Goal: Book appointment/travel/reservation

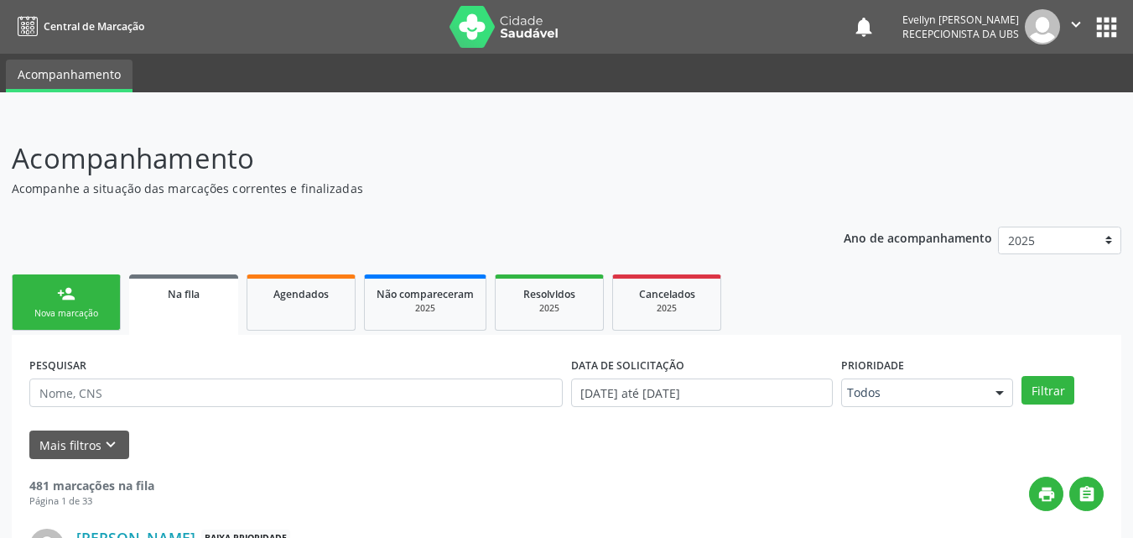
click at [194, 410] on div "PESQUISAR" at bounding box center [296, 384] width 542 height 65
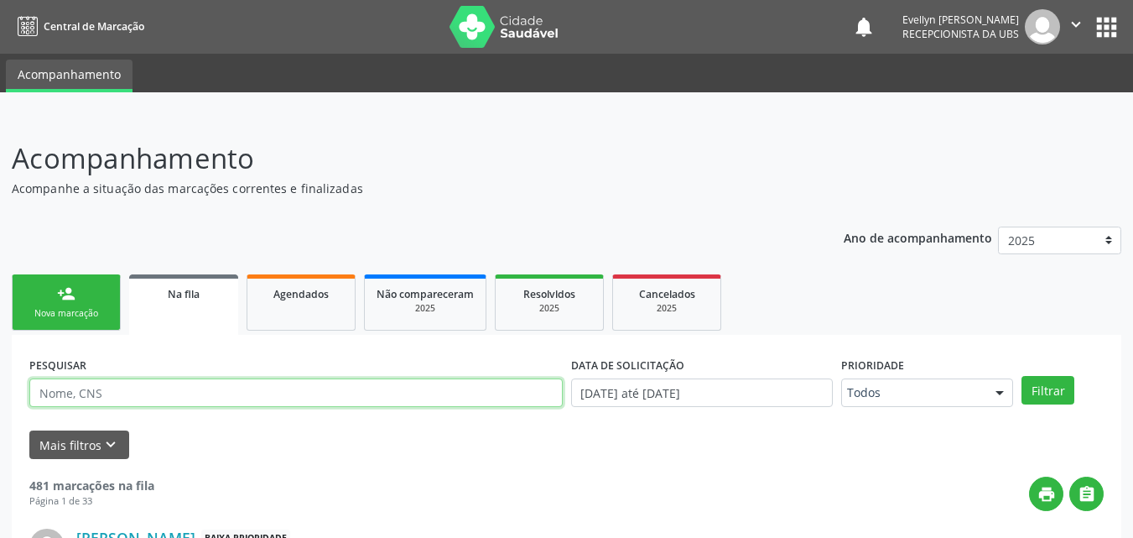
click at [194, 389] on input "text" at bounding box center [295, 392] width 533 height 29
click at [1022, 376] on button "Filtrar" at bounding box center [1048, 390] width 53 height 29
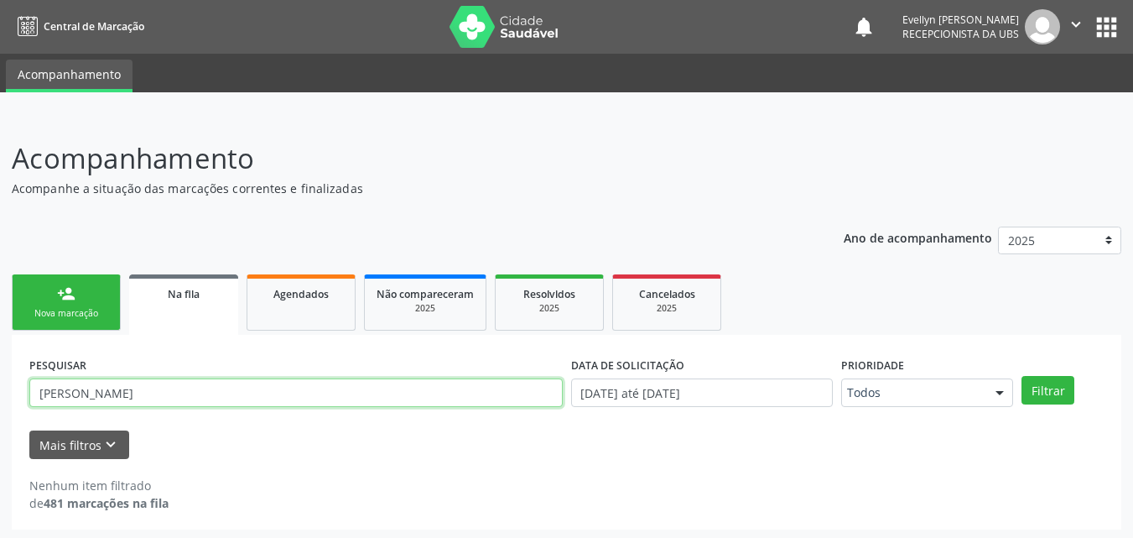
click at [468, 387] on input "[PERSON_NAME]" at bounding box center [295, 392] width 533 height 29
click at [1022, 376] on button "Filtrar" at bounding box center [1048, 390] width 53 height 29
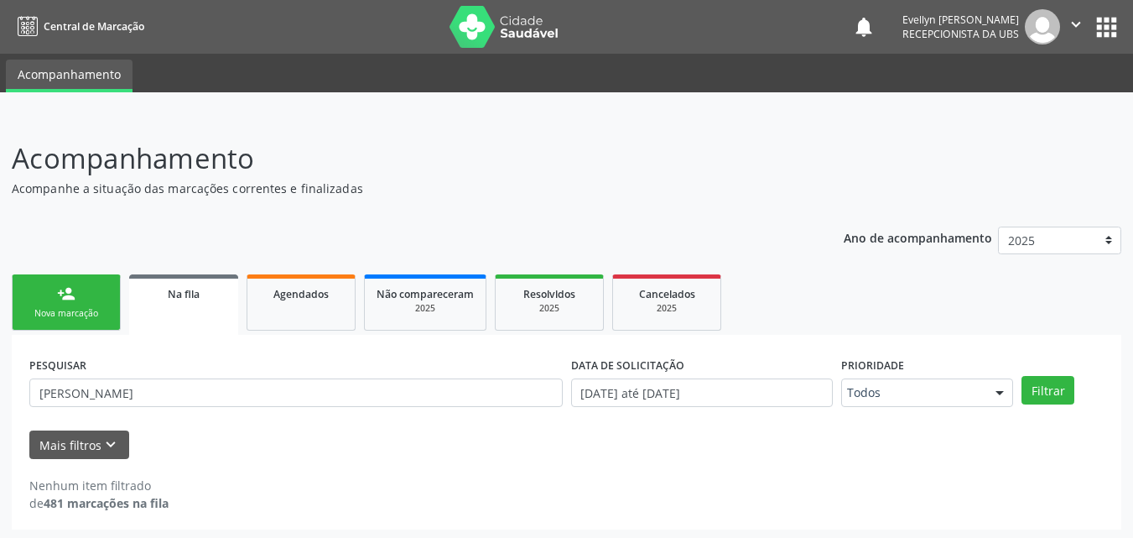
drag, startPoint x: 1108, startPoint y: 200, endPoint x: 1139, endPoint y: 204, distance: 31.2
click at [1132, 204] on html "Central de Marcação notifications [PERSON_NAME] Recepcionista da UBS  Configur…" at bounding box center [566, 269] width 1133 height 538
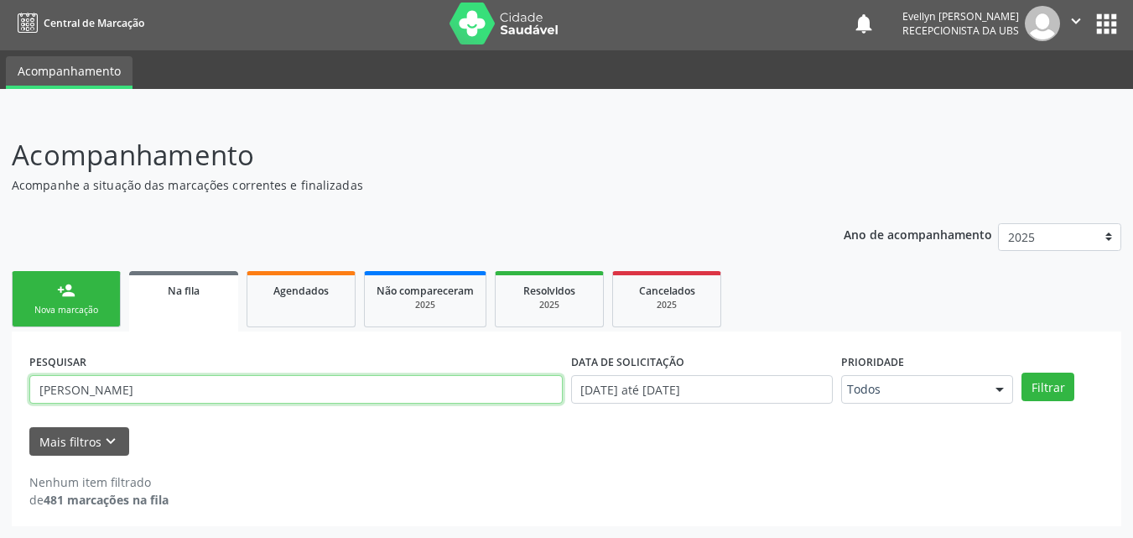
click at [61, 387] on input "[PERSON_NAME]" at bounding box center [295, 389] width 533 height 29
type input "[PERSON_NAME]"
click at [1022, 372] on button "Filtrar" at bounding box center [1048, 386] width 53 height 29
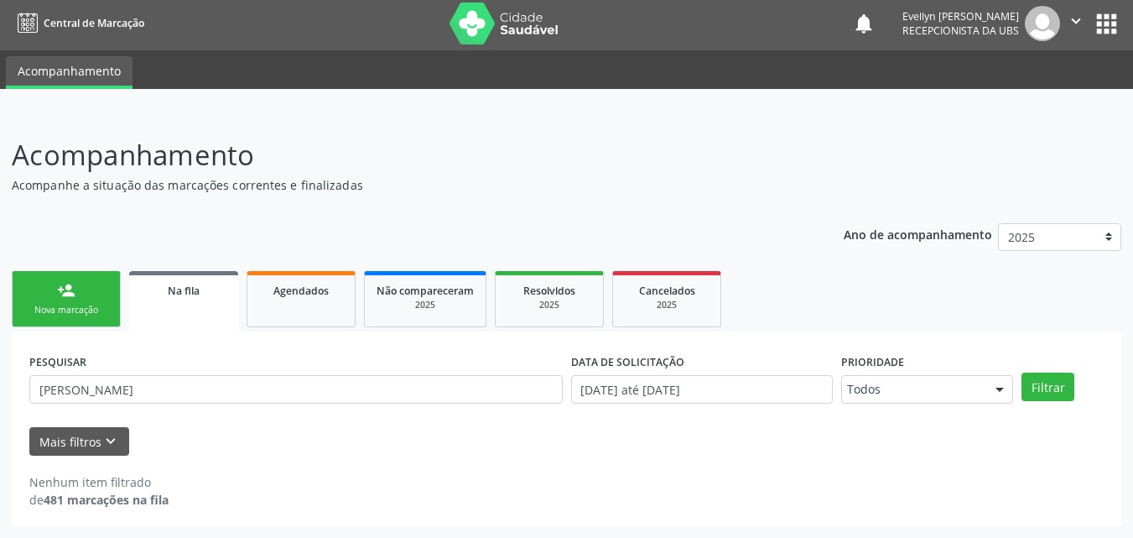
click at [75, 310] on div "Nova marcação" at bounding box center [66, 310] width 84 height 13
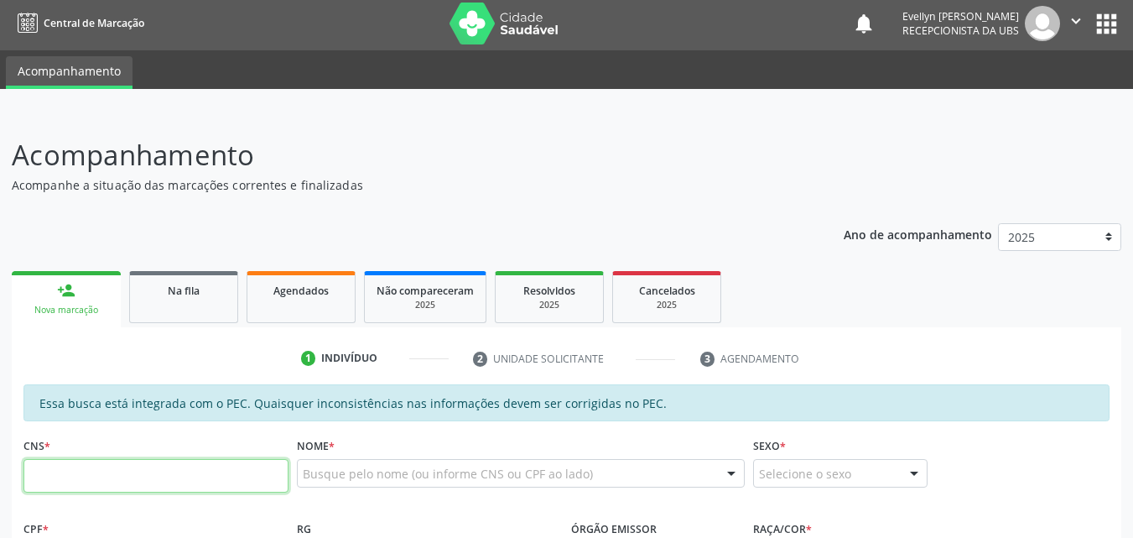
click at [234, 479] on input "text" at bounding box center [155, 476] width 265 height 34
paste input "708 6085 5121 4386"
type input "708 6085 5121 4386"
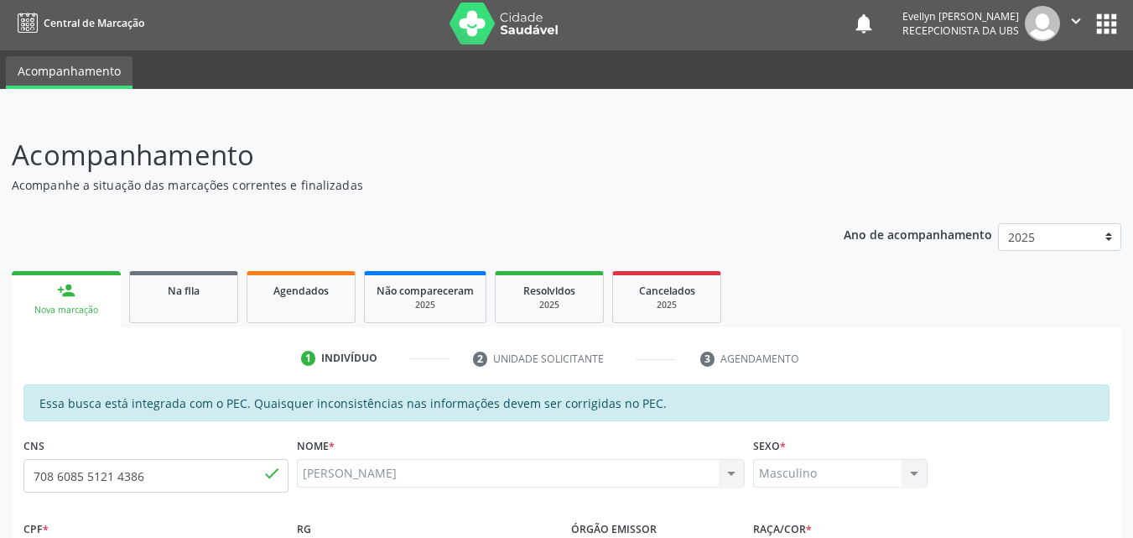
type input "758.097.454-15"
type input "[DATE]"
type input "[PERSON_NAME]"
type input "[PHONE_NUMBER]"
type input "42"
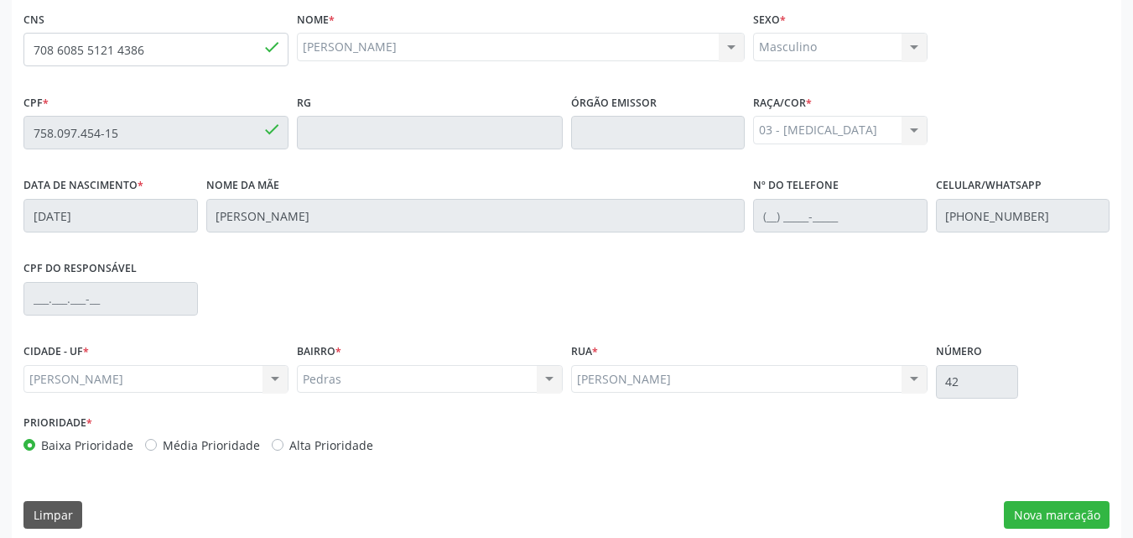
scroll to position [444, 0]
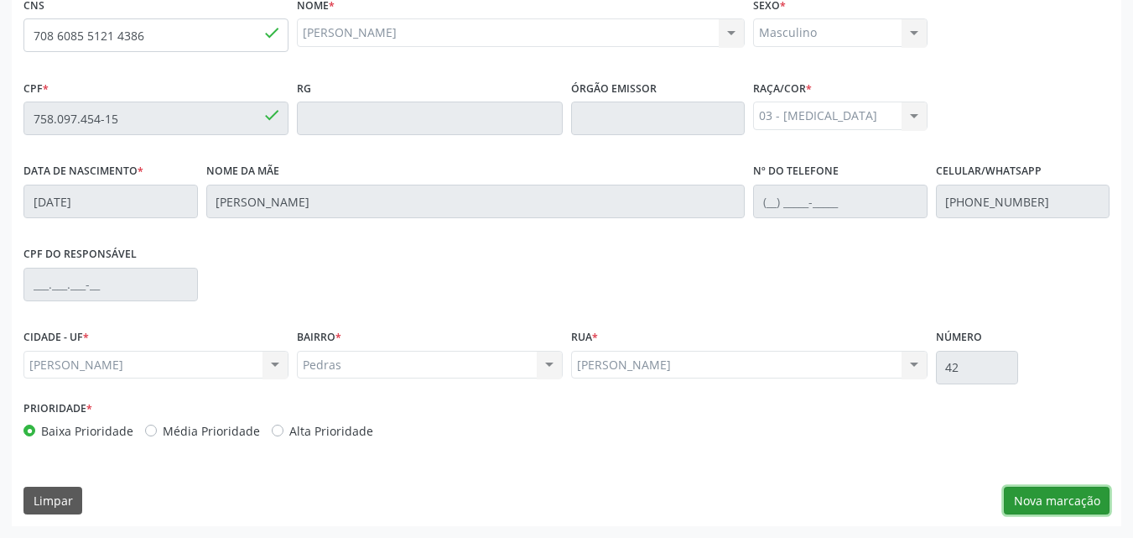
click at [1050, 499] on button "Nova marcação" at bounding box center [1057, 500] width 106 height 29
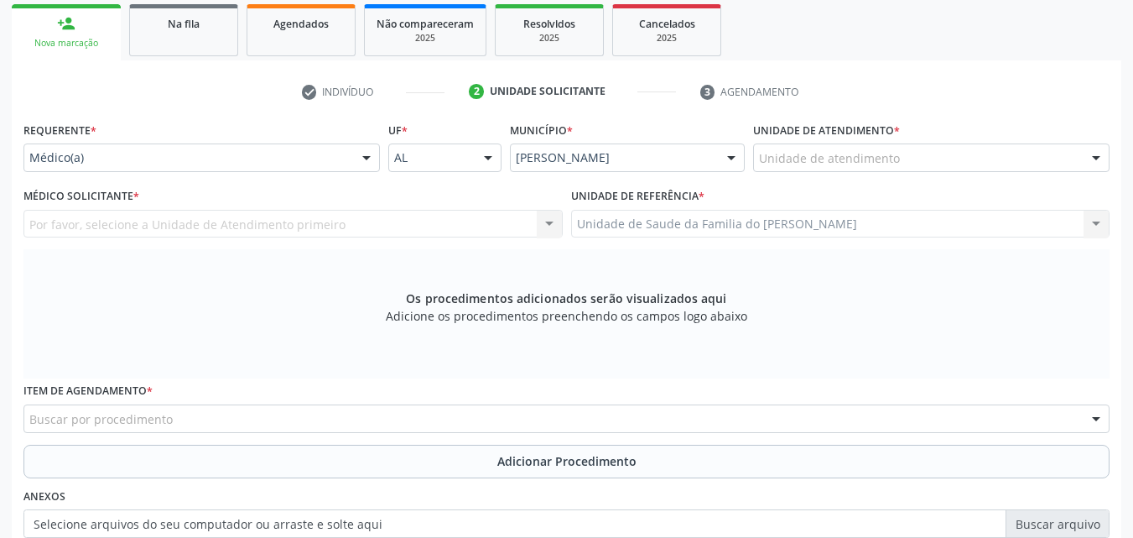
scroll to position [259, 0]
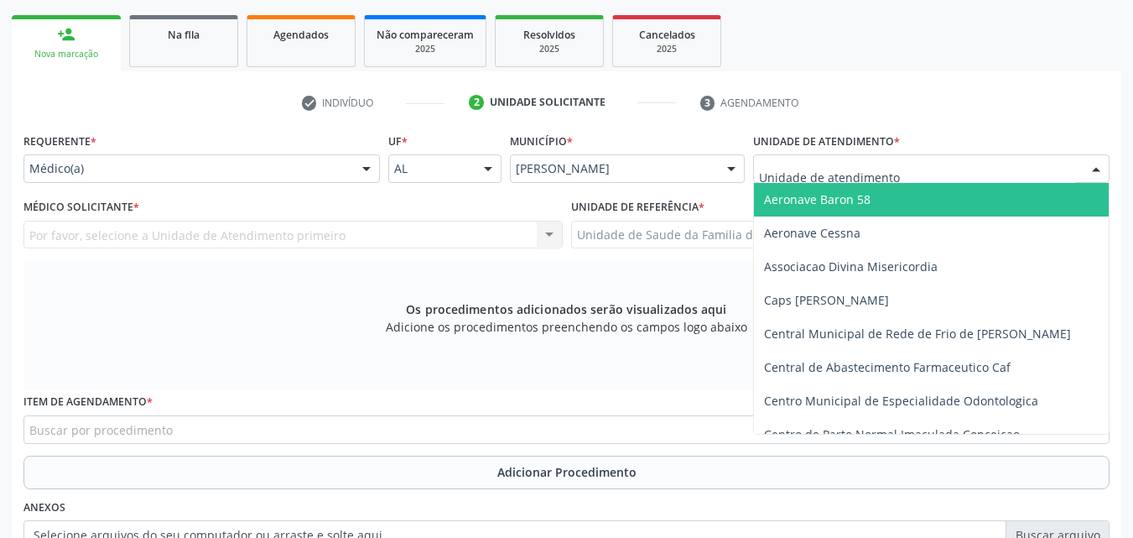
click at [1014, 162] on div at bounding box center [931, 168] width 356 height 29
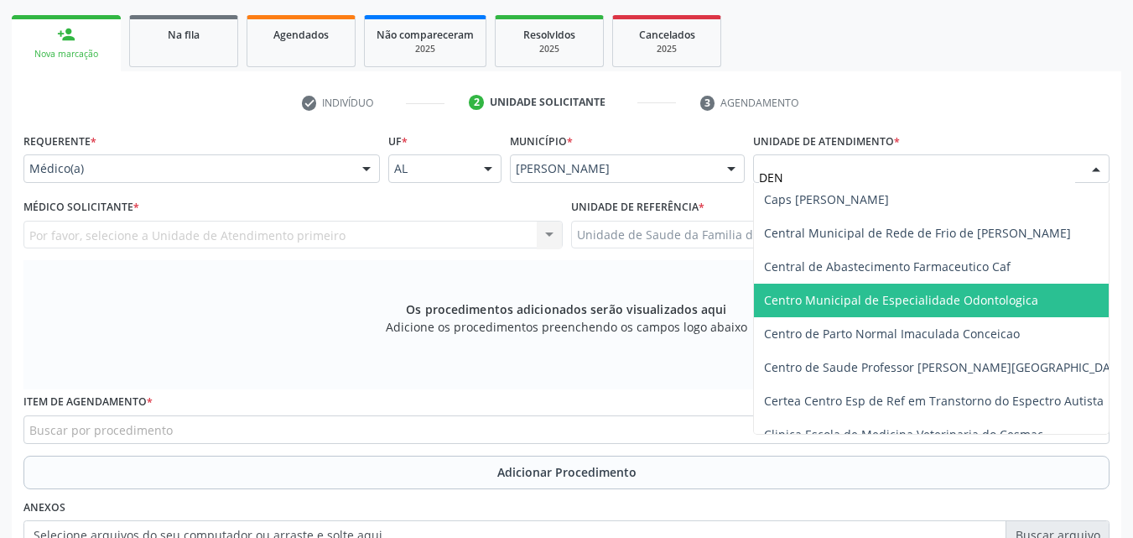
type input "DENI"
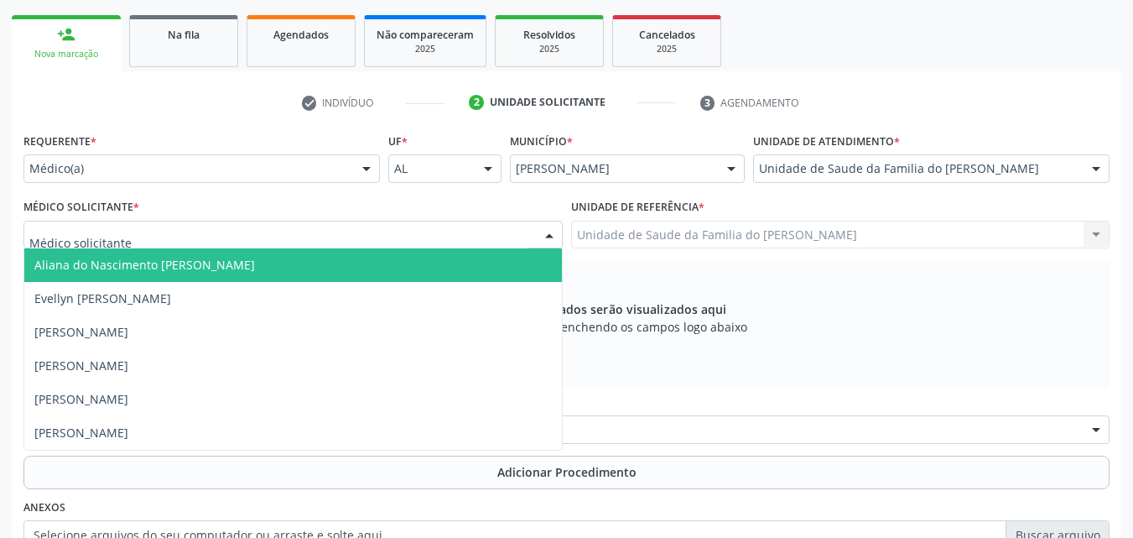
click at [379, 240] on div at bounding box center [292, 235] width 539 height 29
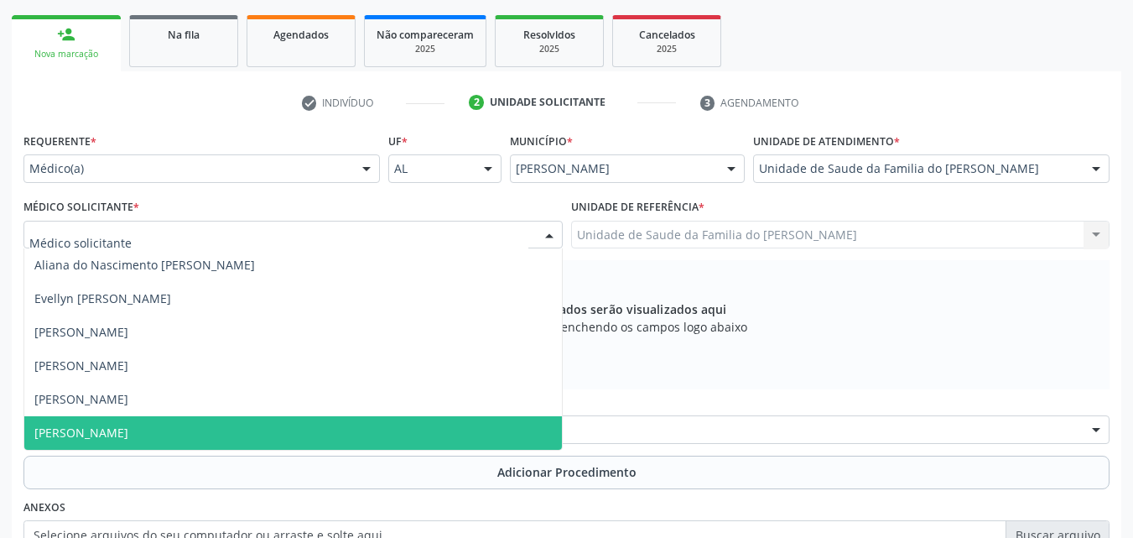
click at [325, 427] on span "[PERSON_NAME]" at bounding box center [293, 433] width 538 height 34
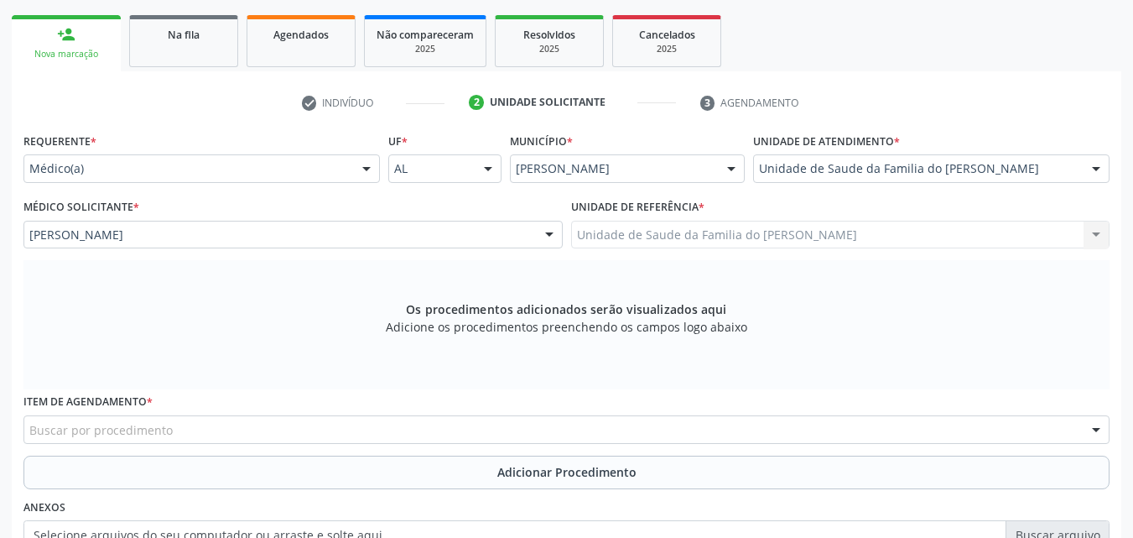
click at [333, 431] on div "Buscar por procedimento" at bounding box center [566, 429] width 1086 height 29
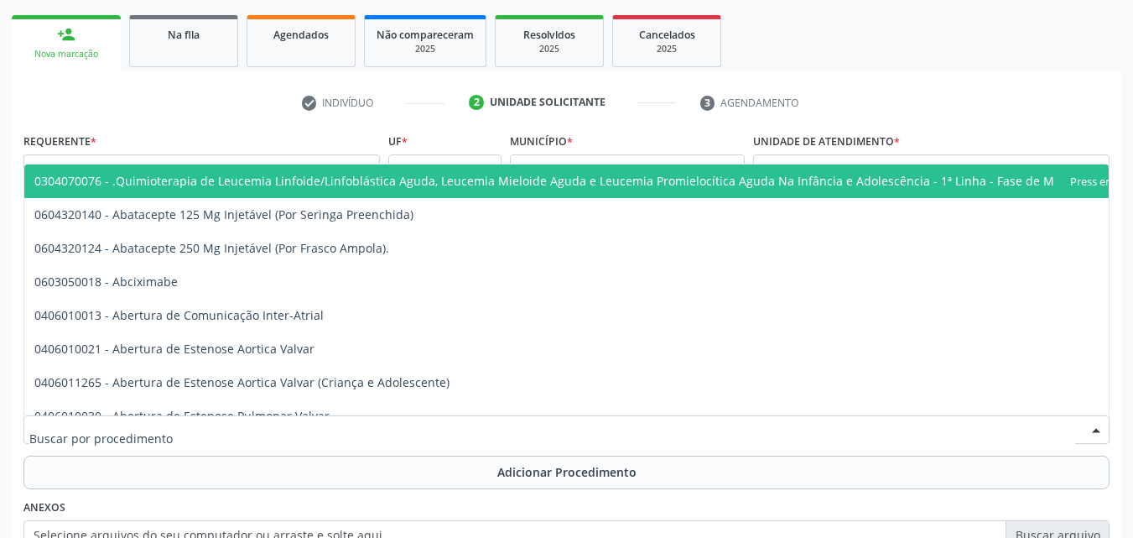
click at [333, 431] on input "text" at bounding box center [552, 438] width 1046 height 34
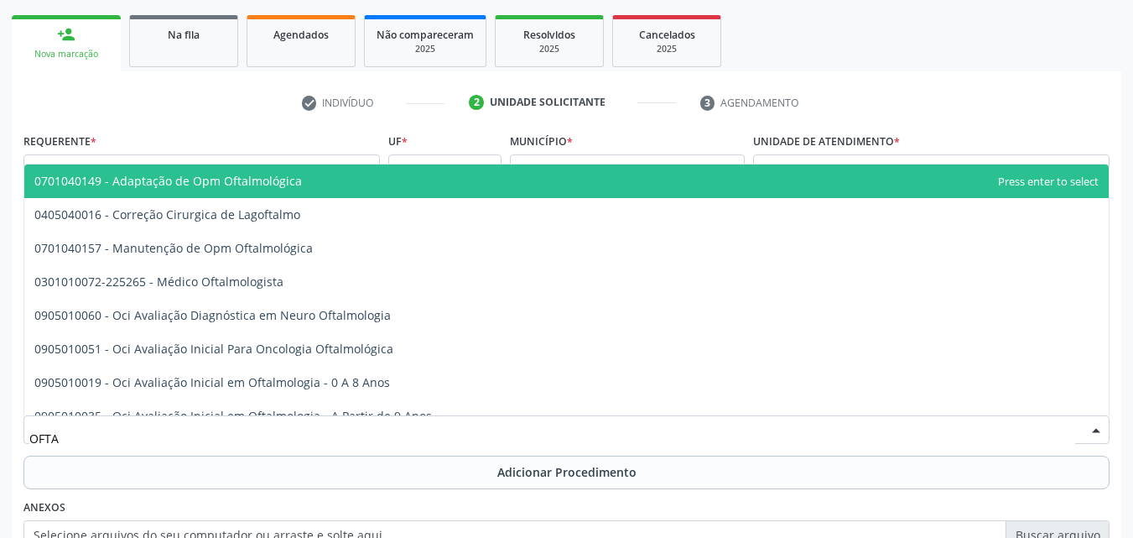
type input "OFTAL"
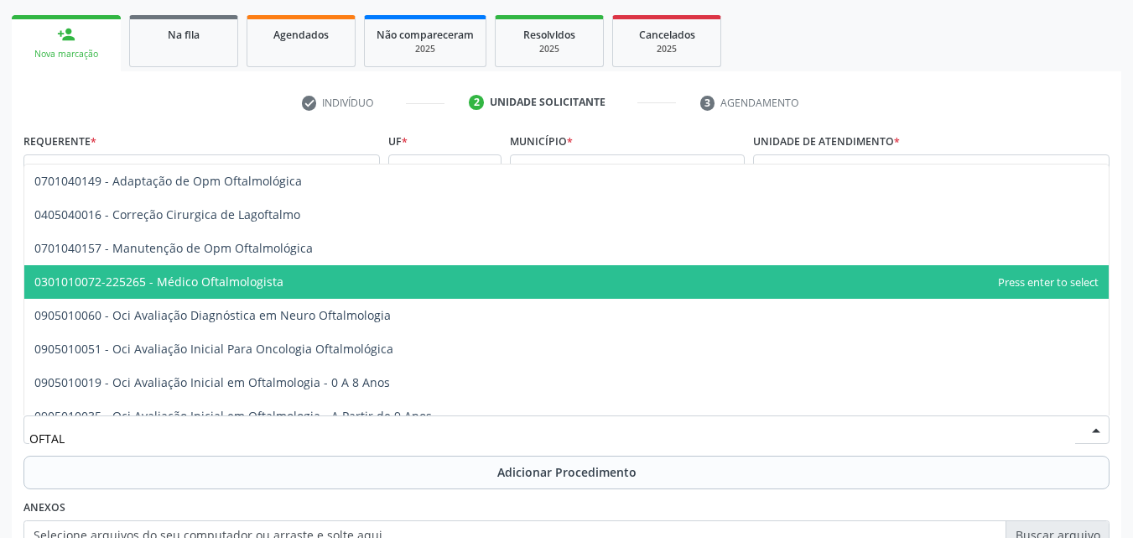
click at [256, 294] on span "0301010072-225265 - Médico Oftalmologista" at bounding box center [566, 282] width 1084 height 34
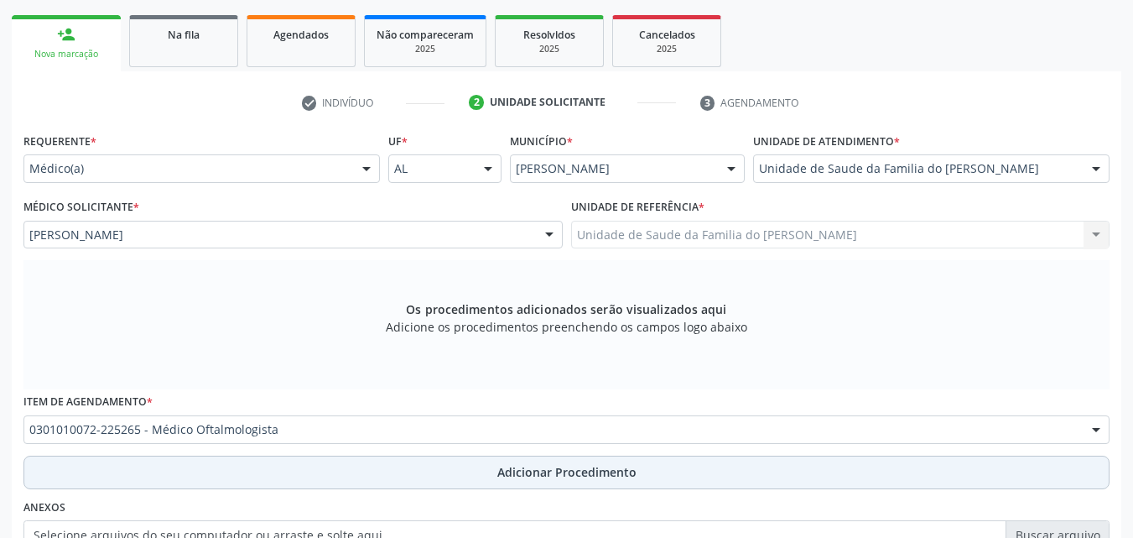
click at [273, 482] on button "Adicionar Procedimento" at bounding box center [566, 472] width 1086 height 34
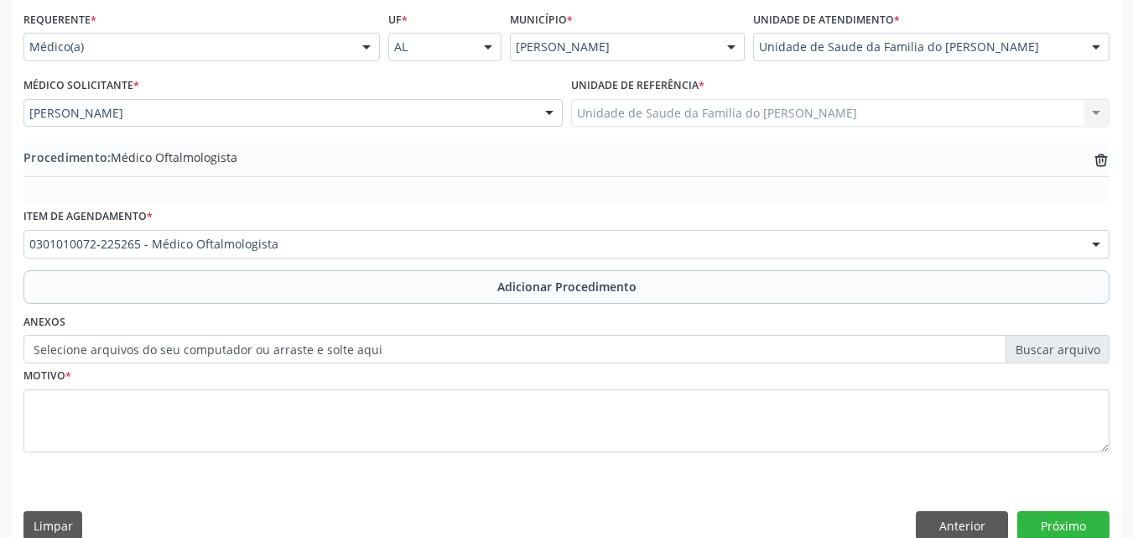
scroll to position [406, 0]
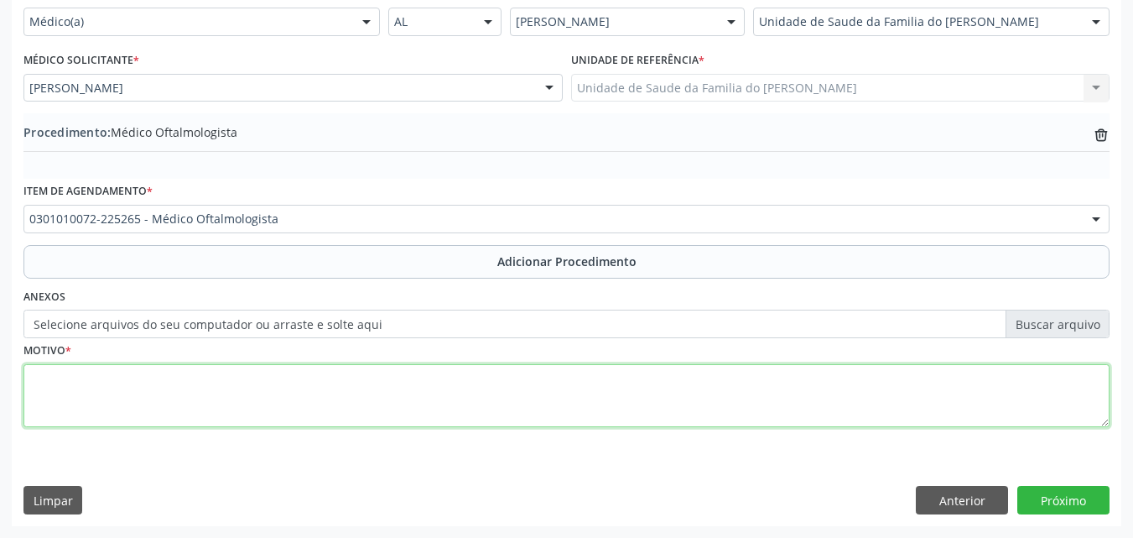
click at [701, 406] on textarea at bounding box center [566, 396] width 1086 height 64
type textarea "ESTA COM DIFICULDADE PARA ENXERGAR"
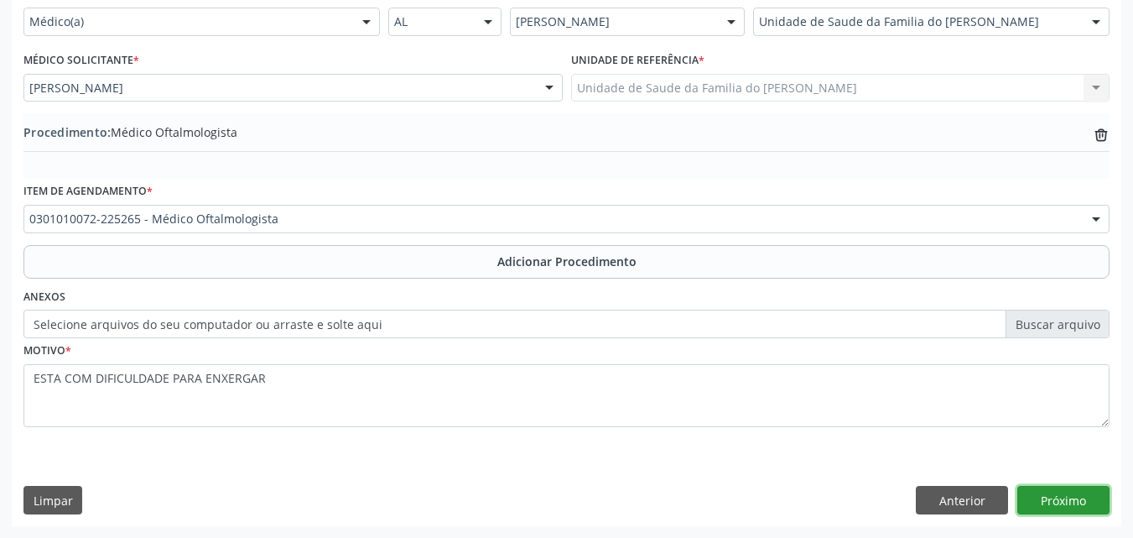
click at [1070, 489] on button "Próximo" at bounding box center [1063, 500] width 92 height 29
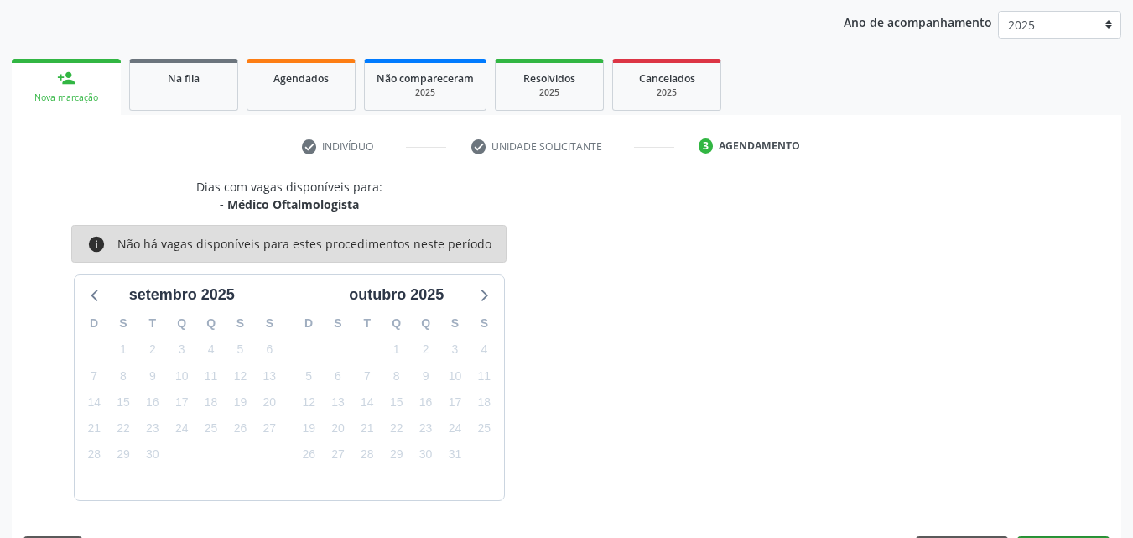
scroll to position [265, 0]
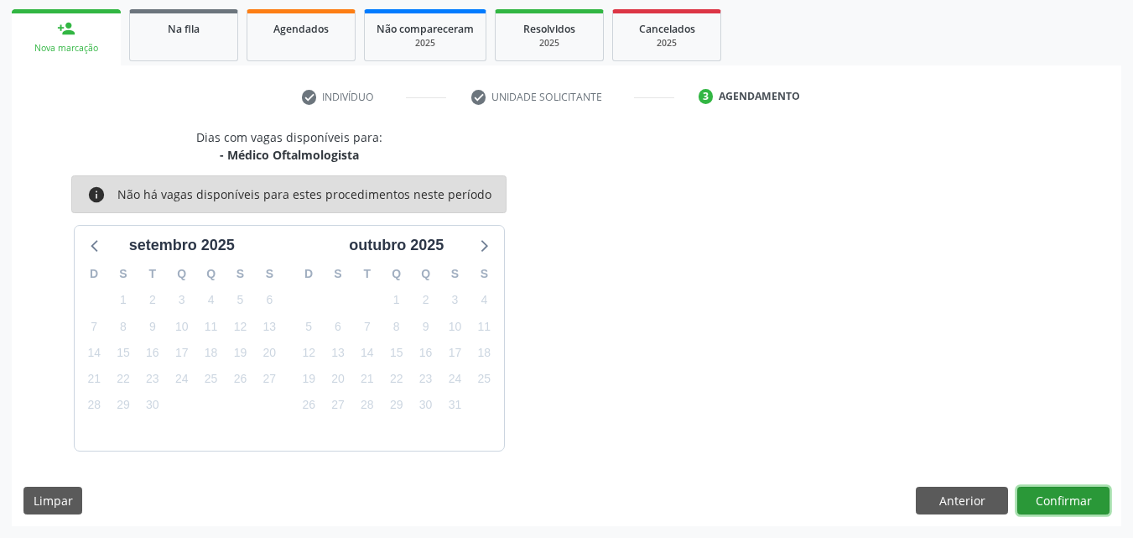
click at [1071, 497] on button "Confirmar" at bounding box center [1063, 500] width 92 height 29
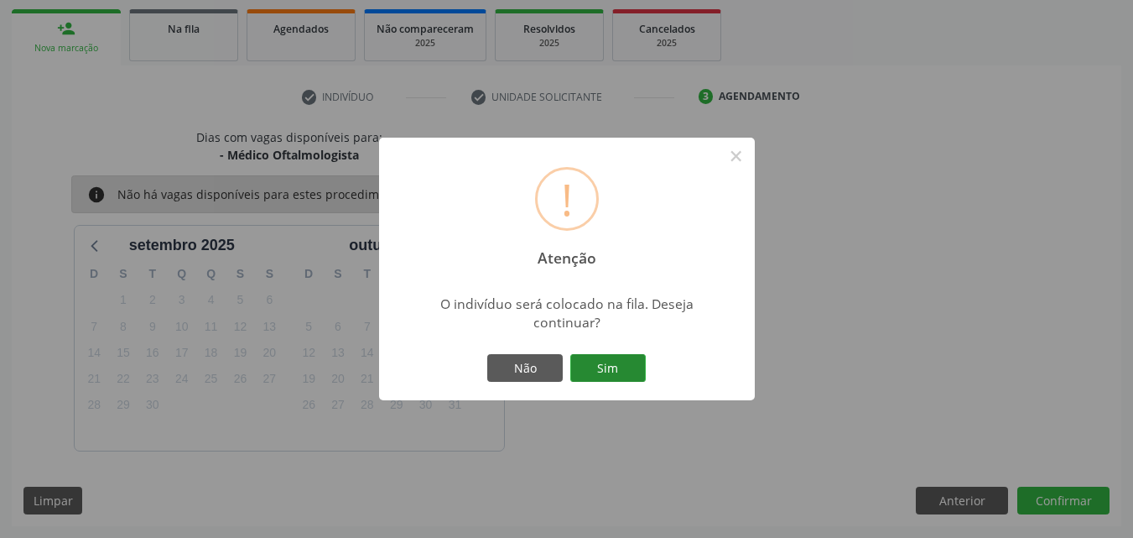
click at [604, 361] on button "Sim" at bounding box center [607, 368] width 75 height 29
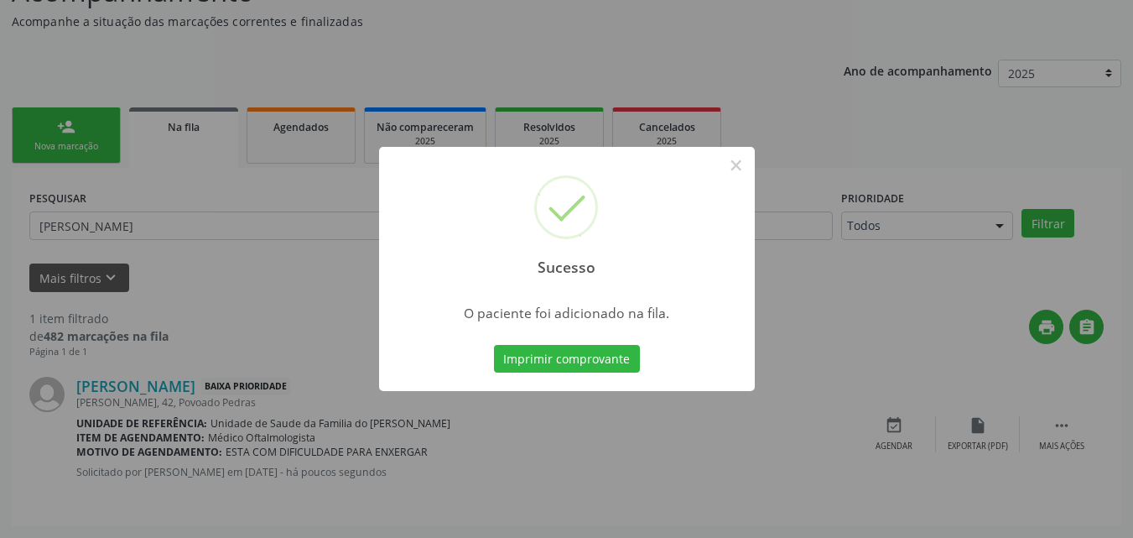
scroll to position [39, 0]
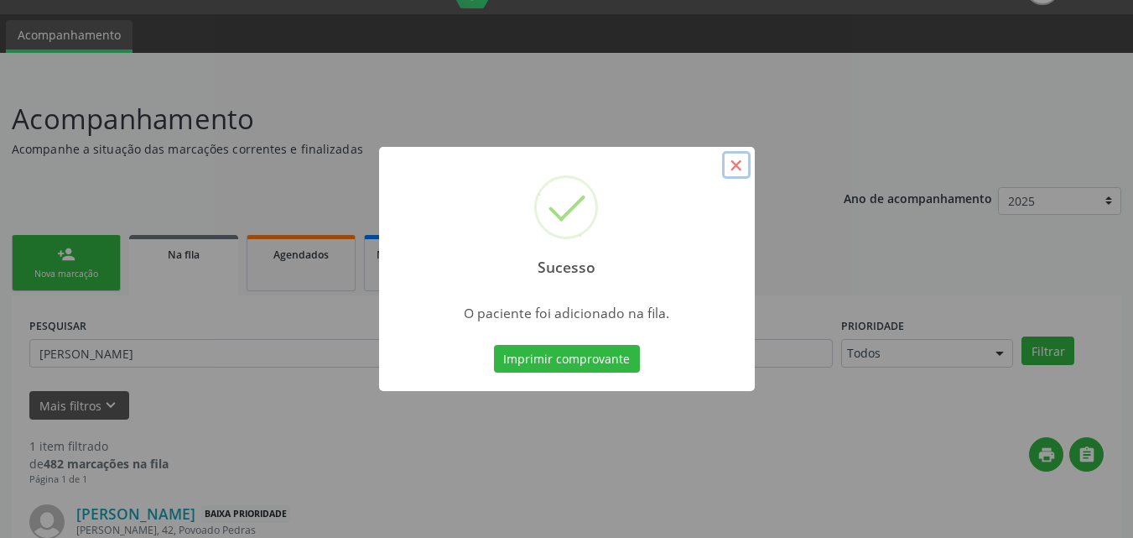
click at [735, 165] on button "×" at bounding box center [736, 165] width 29 height 29
